Goal: Navigation & Orientation: Find specific page/section

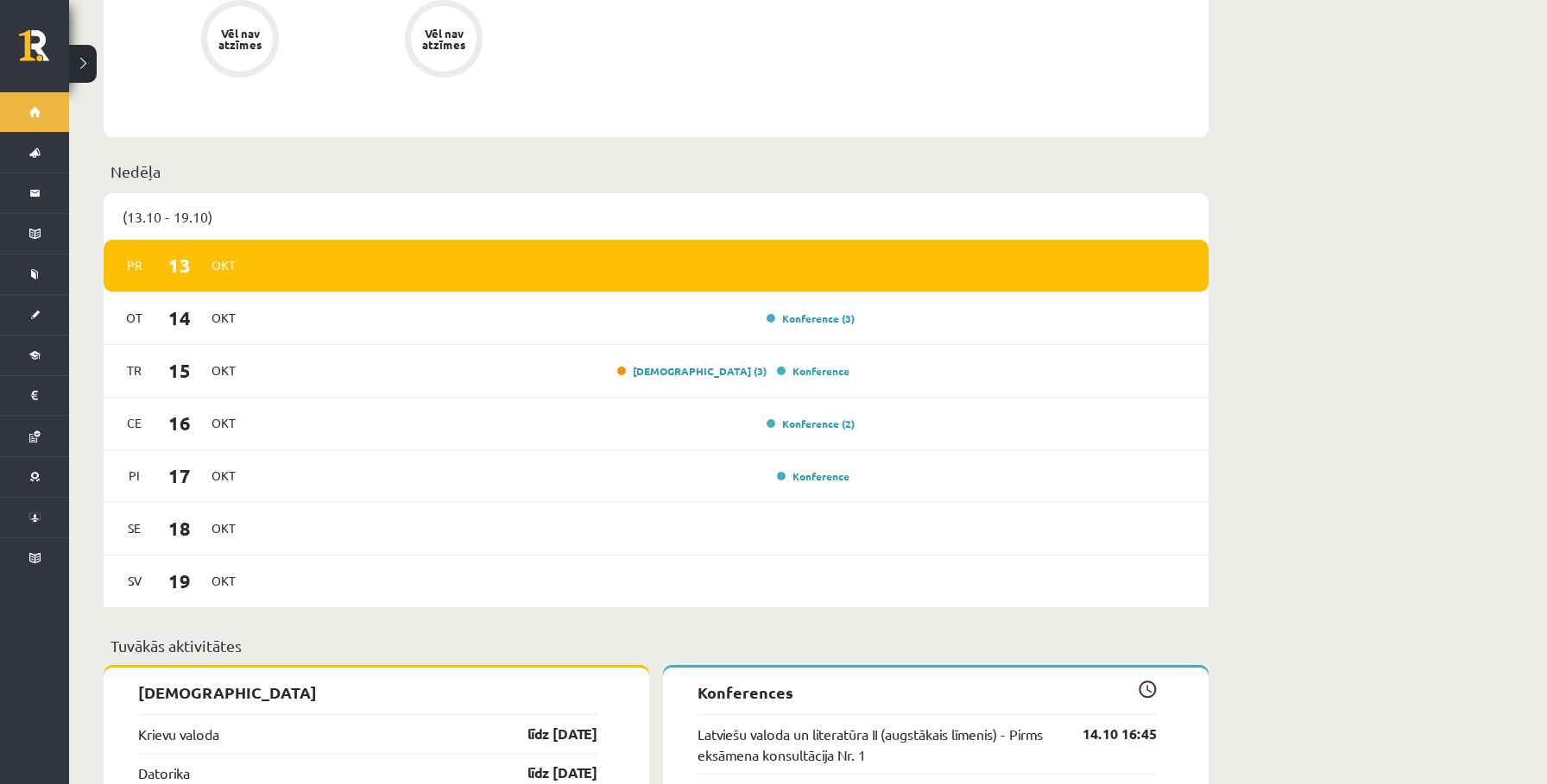
scroll to position [962, 0]
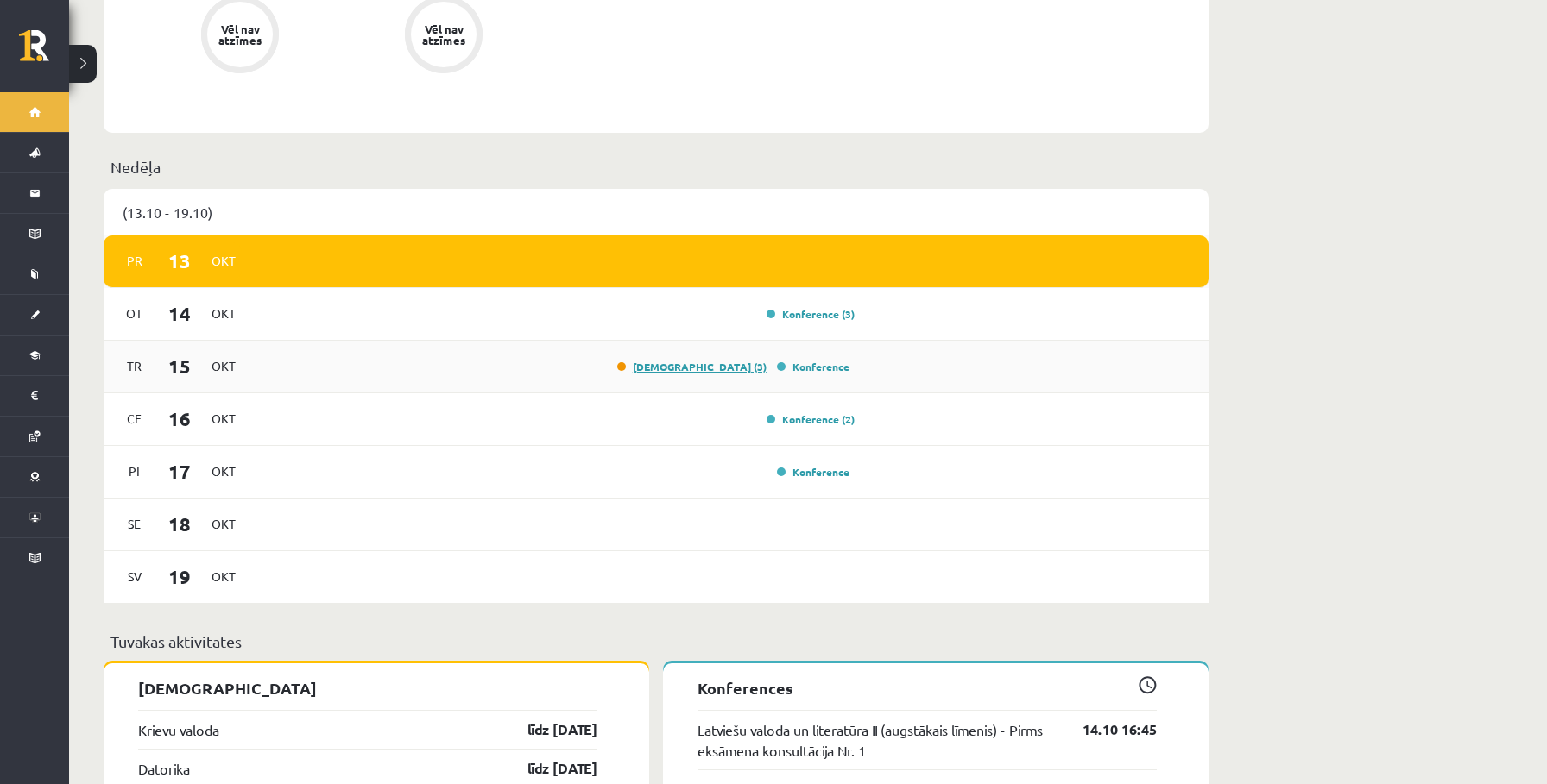
click at [720, 359] on link "[DEMOGRAPHIC_DATA] (3)" at bounding box center [692, 366] width 150 height 14
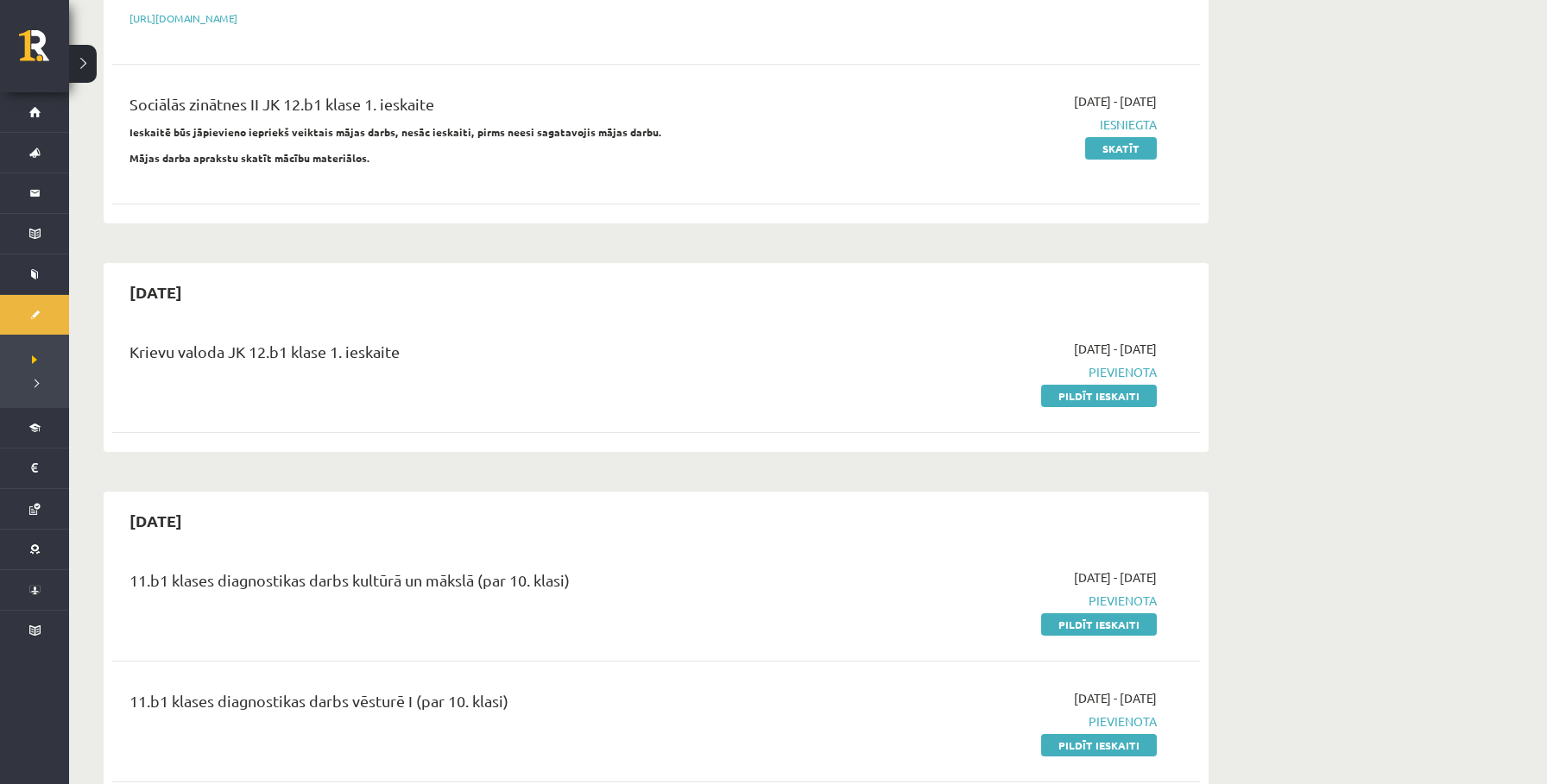
scroll to position [401, 0]
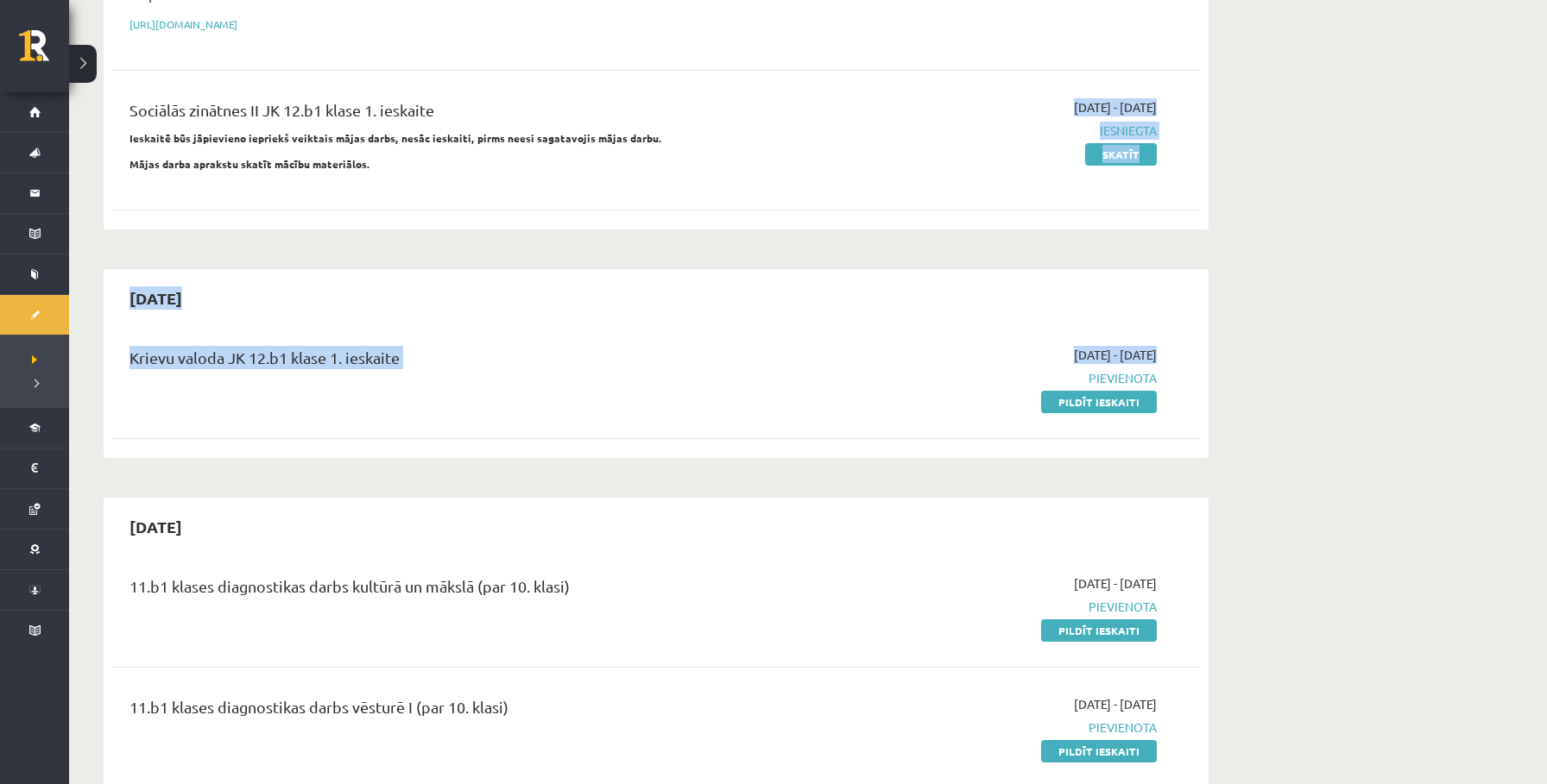
drag, startPoint x: 729, startPoint y: 251, endPoint x: 598, endPoint y: 174, distance: 152.0
drag, startPoint x: 268, startPoint y: 51, endPoint x: 162, endPoint y: 40, distance: 106.6
click at [162, 40] on div "Angļu valoda II JK 12.b1 klase 1. ieskaite Pārliecinies, vai esi sagatavojis pi…" at bounding box center [655, 24] width 1087 height 392
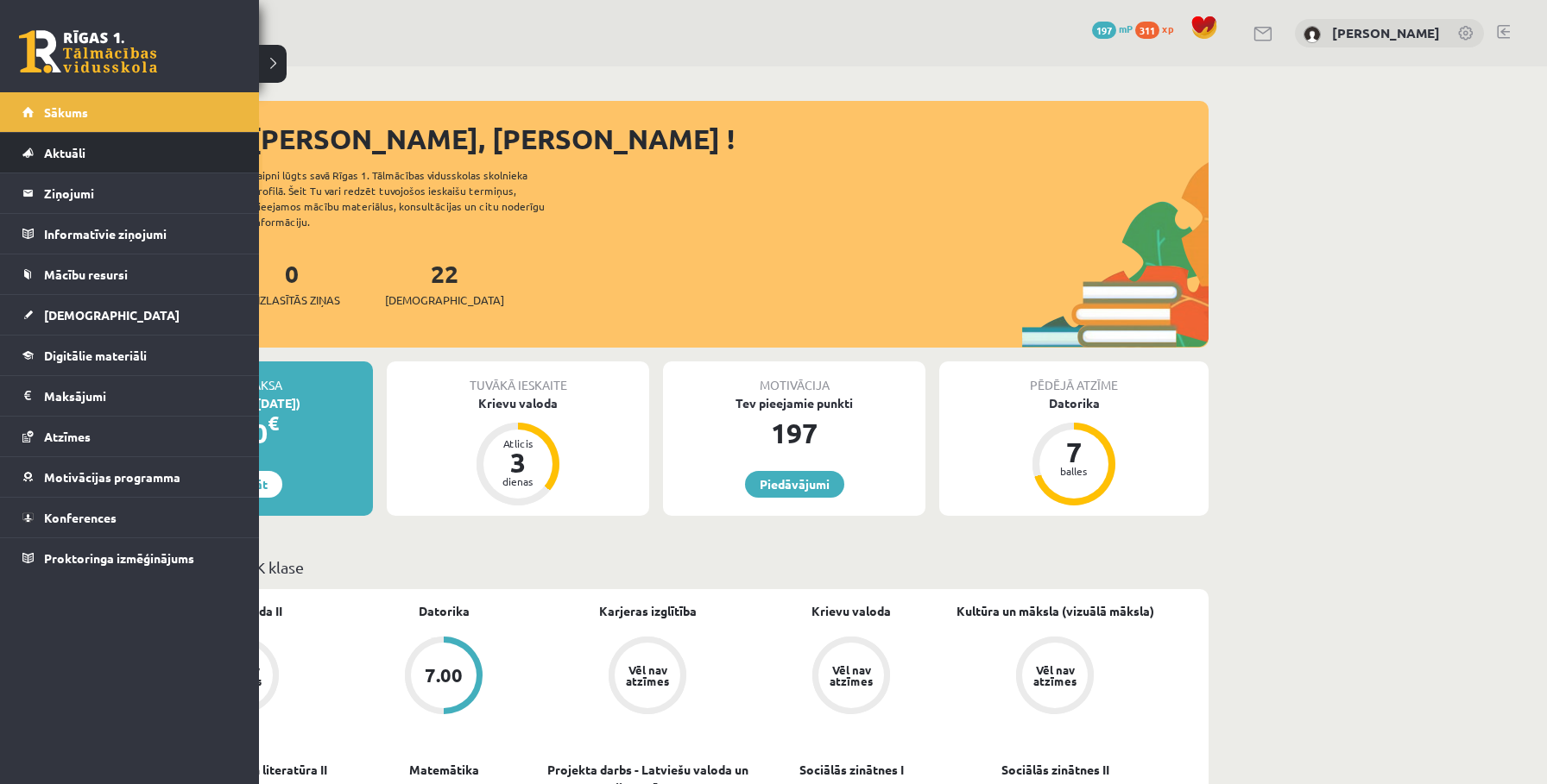
scroll to position [962, 0]
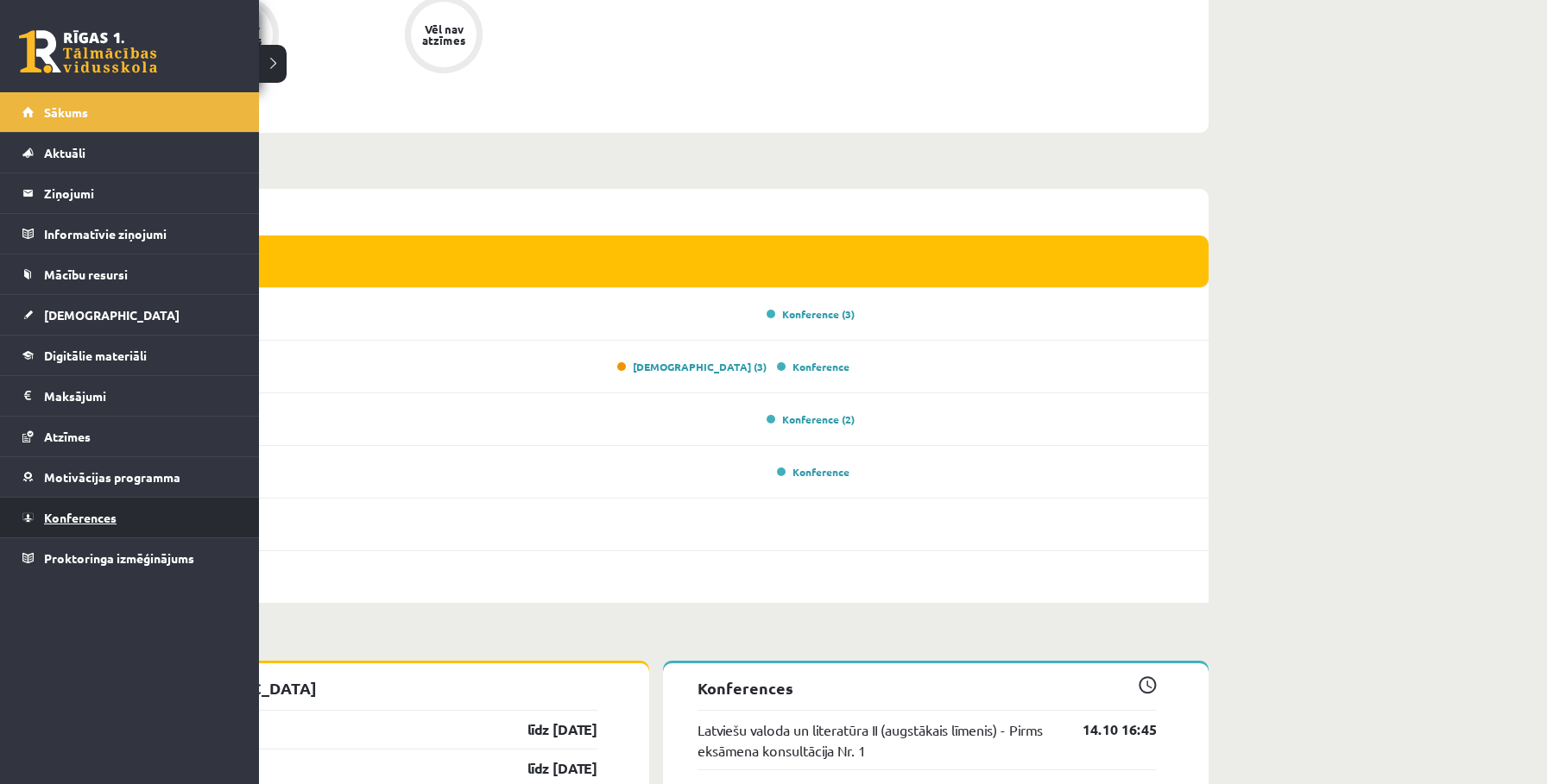
click at [57, 513] on span "Konferences" at bounding box center [80, 518] width 73 height 16
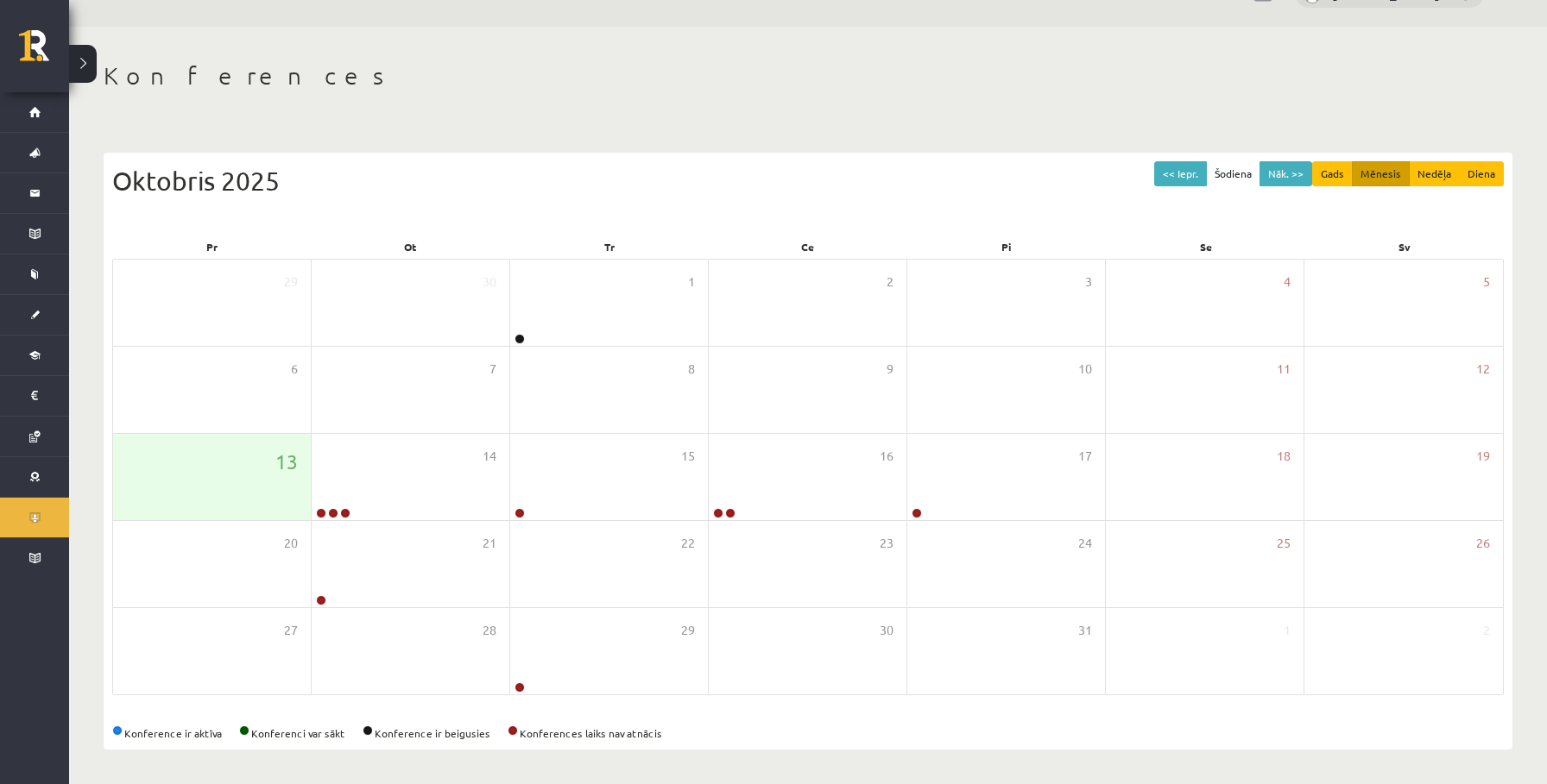
scroll to position [40, 0]
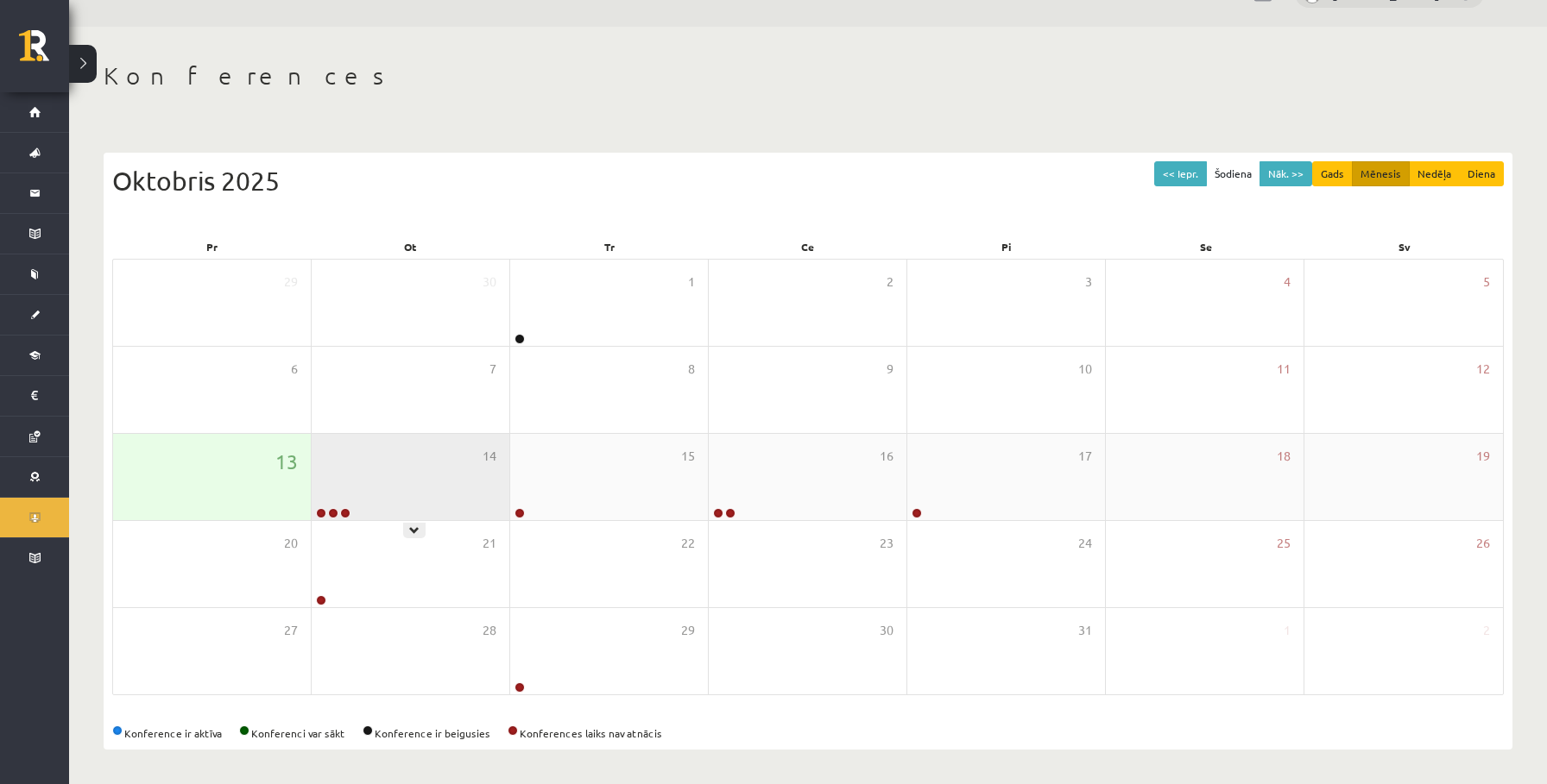
click at [422, 514] on div "14" at bounding box center [410, 477] width 197 height 86
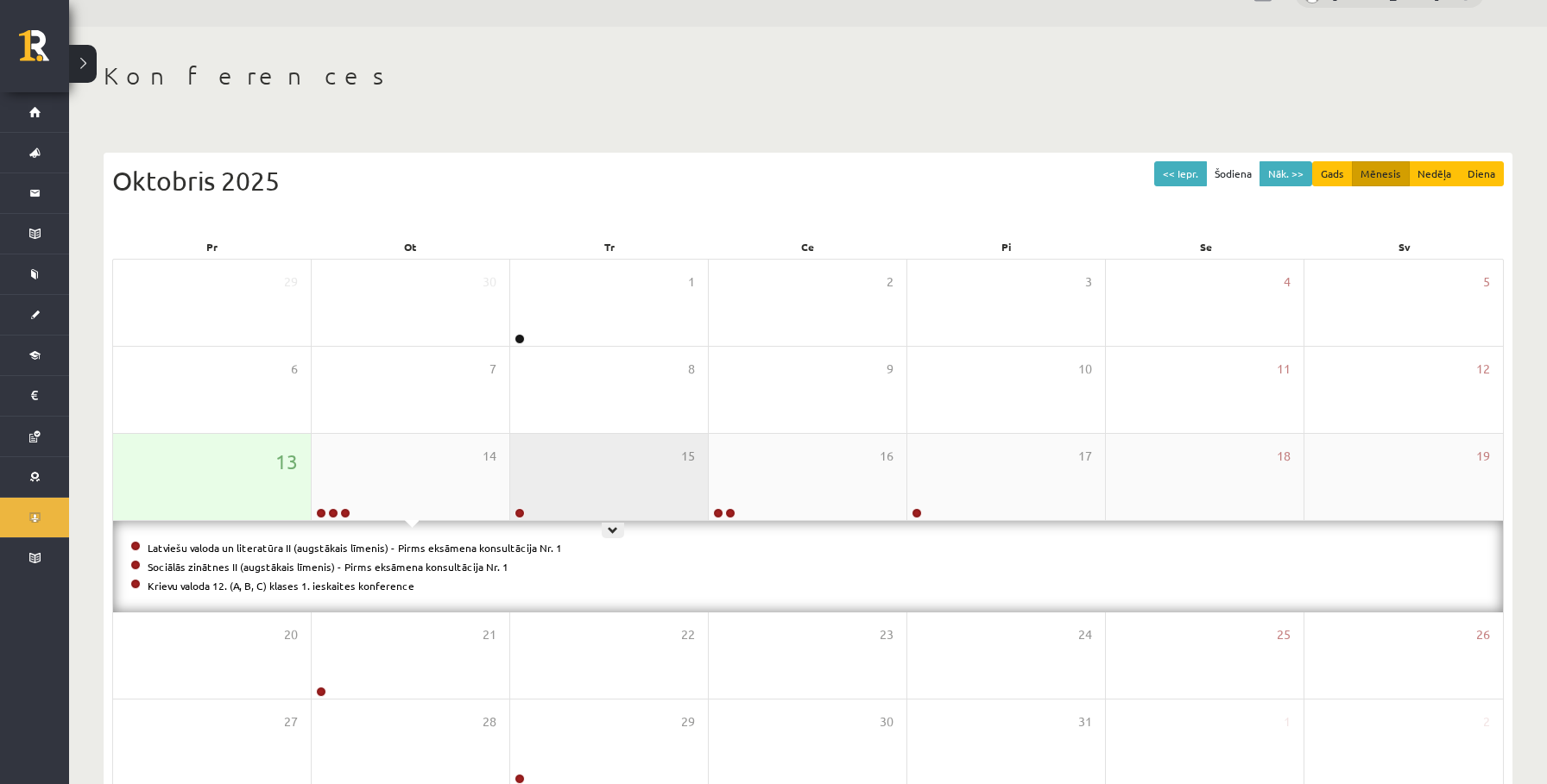
click at [692, 470] on div "15" at bounding box center [608, 477] width 197 height 86
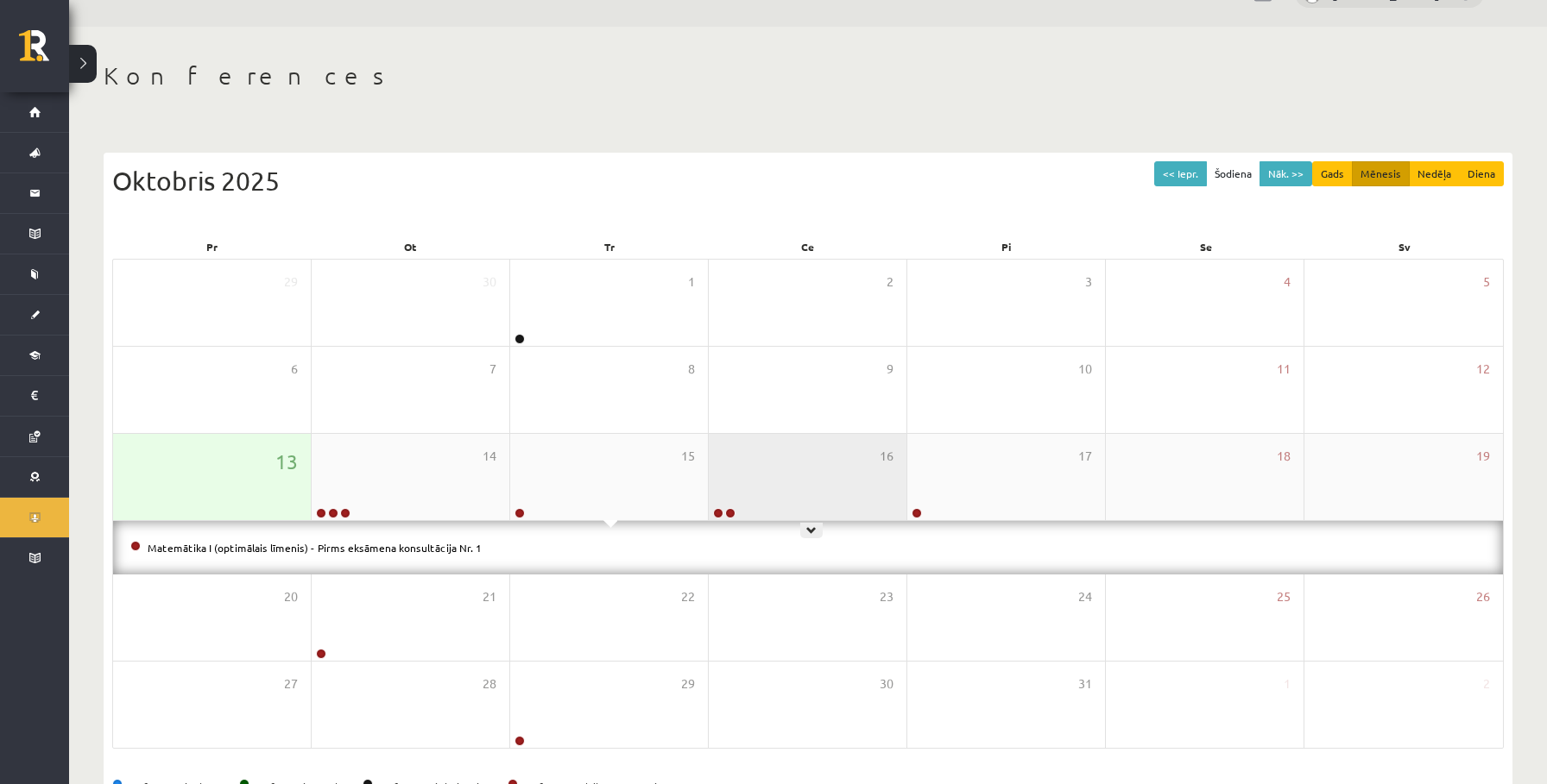
click at [807, 491] on div "16" at bounding box center [807, 477] width 197 height 86
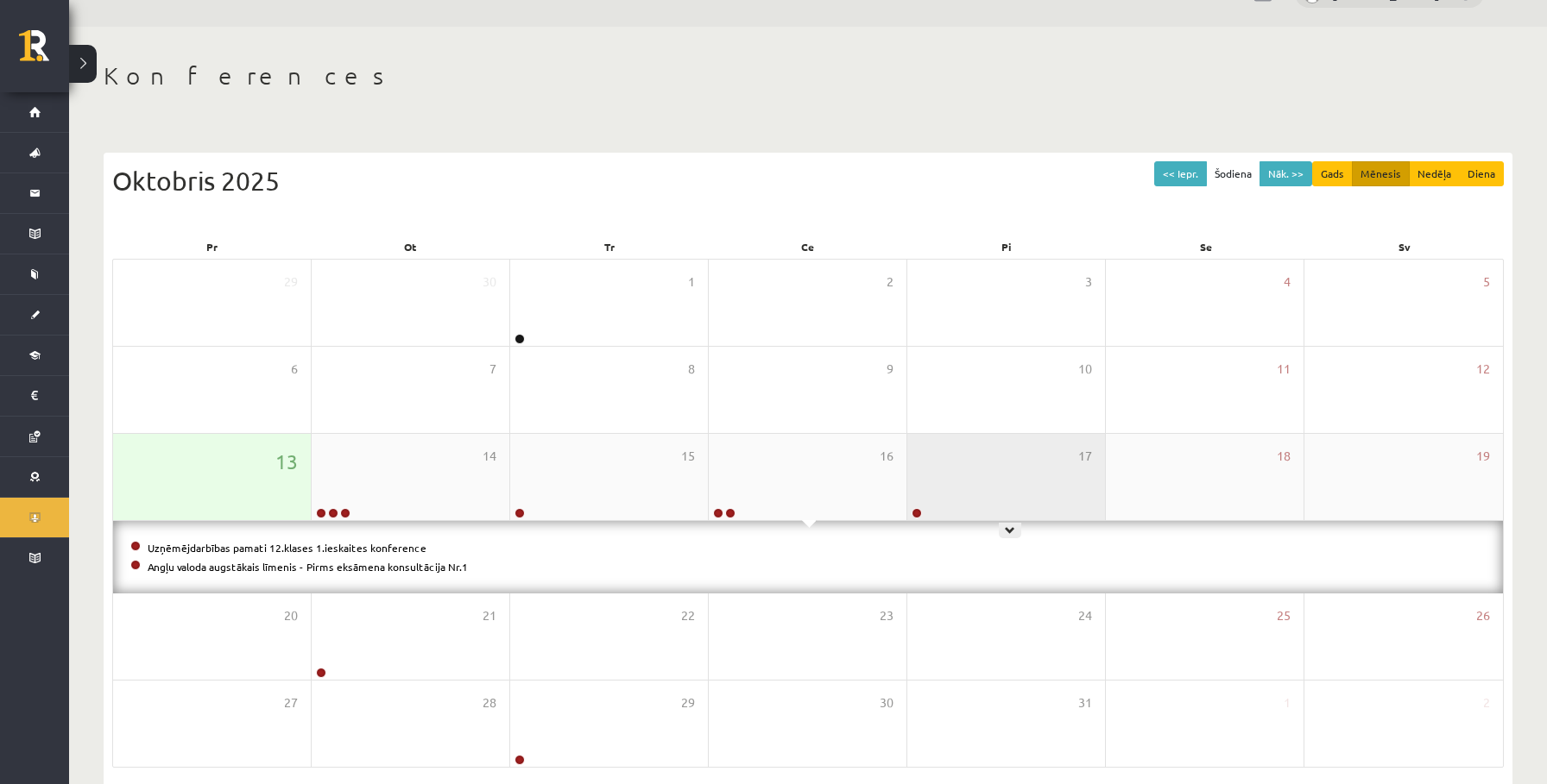
click at [945, 492] on div "17" at bounding box center [1006, 477] width 197 height 86
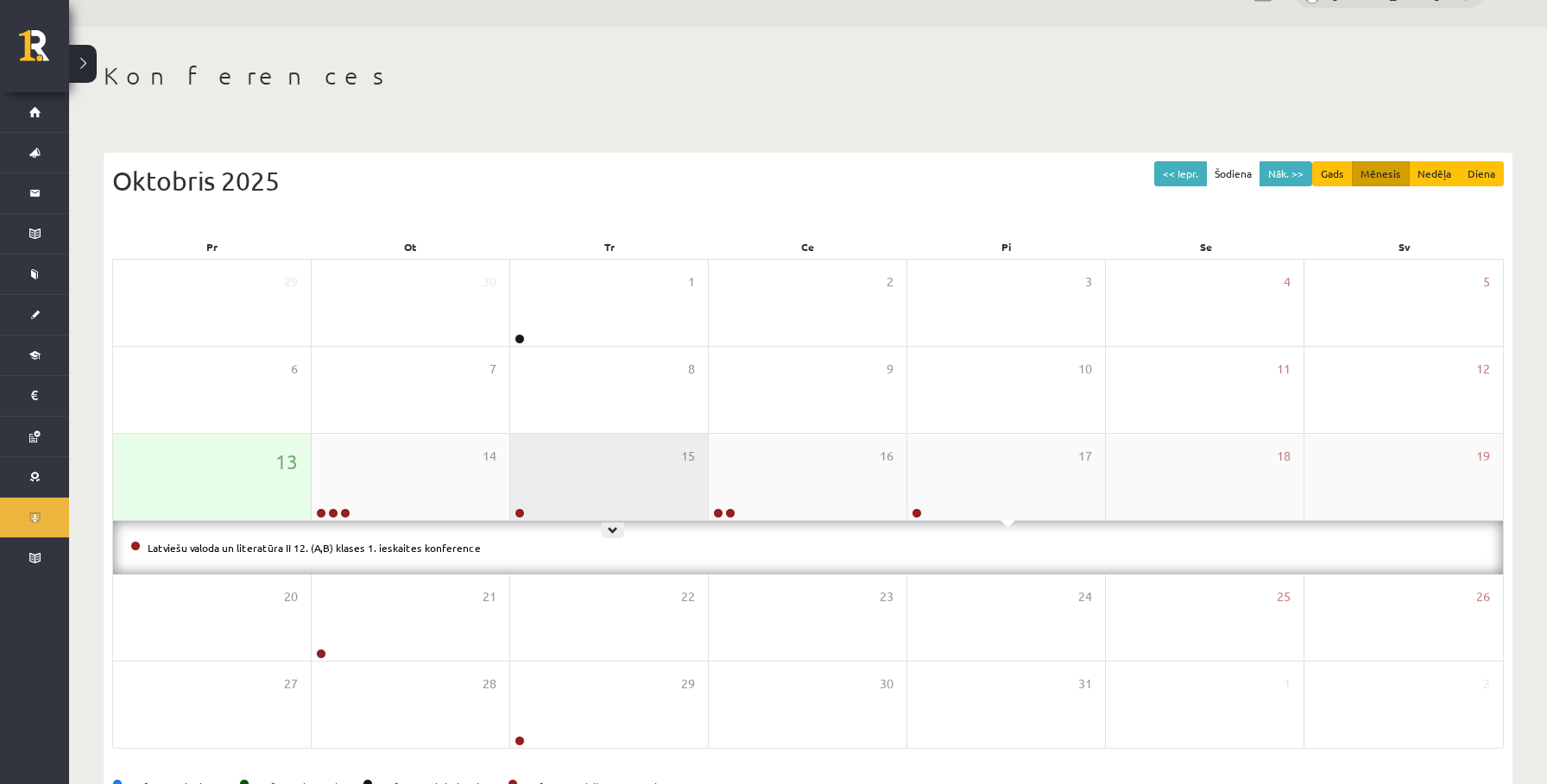
scroll to position [93, 0]
